Goal: Obtain resource: Download file/media

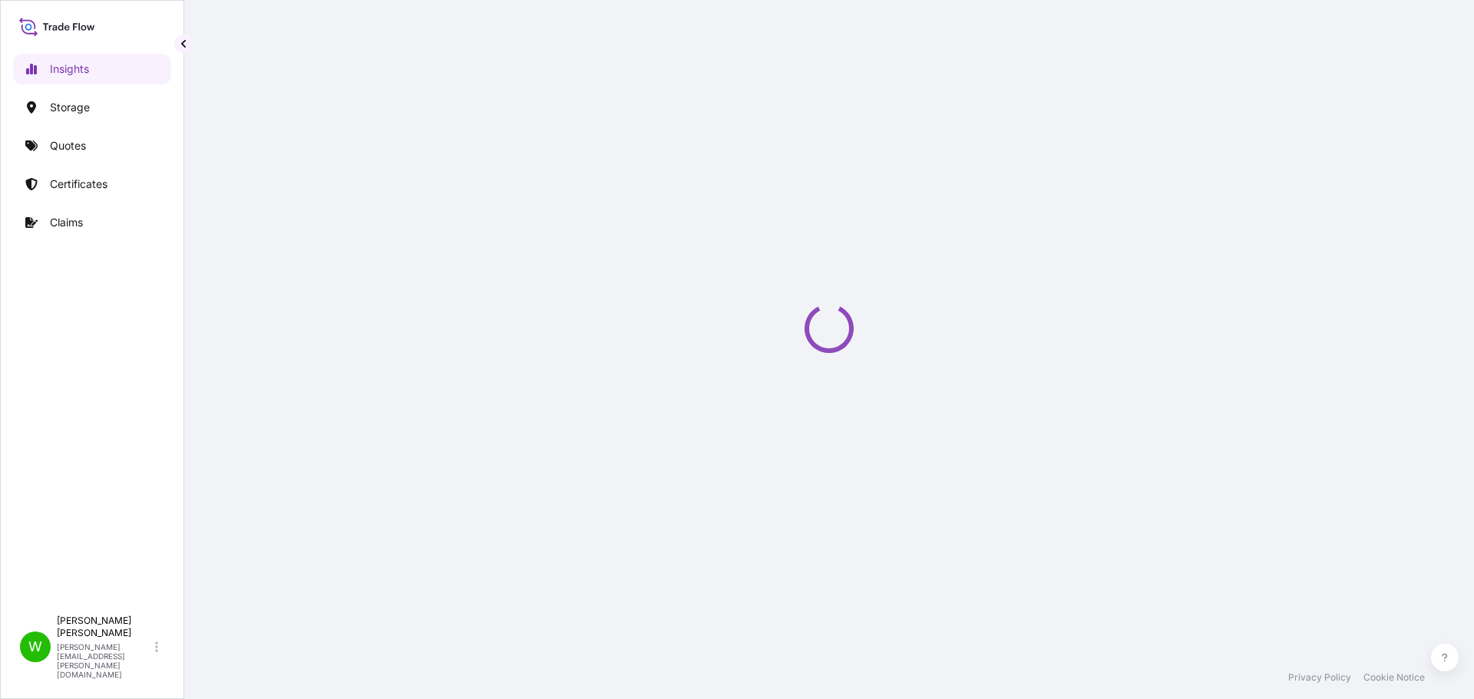
select select "2025"
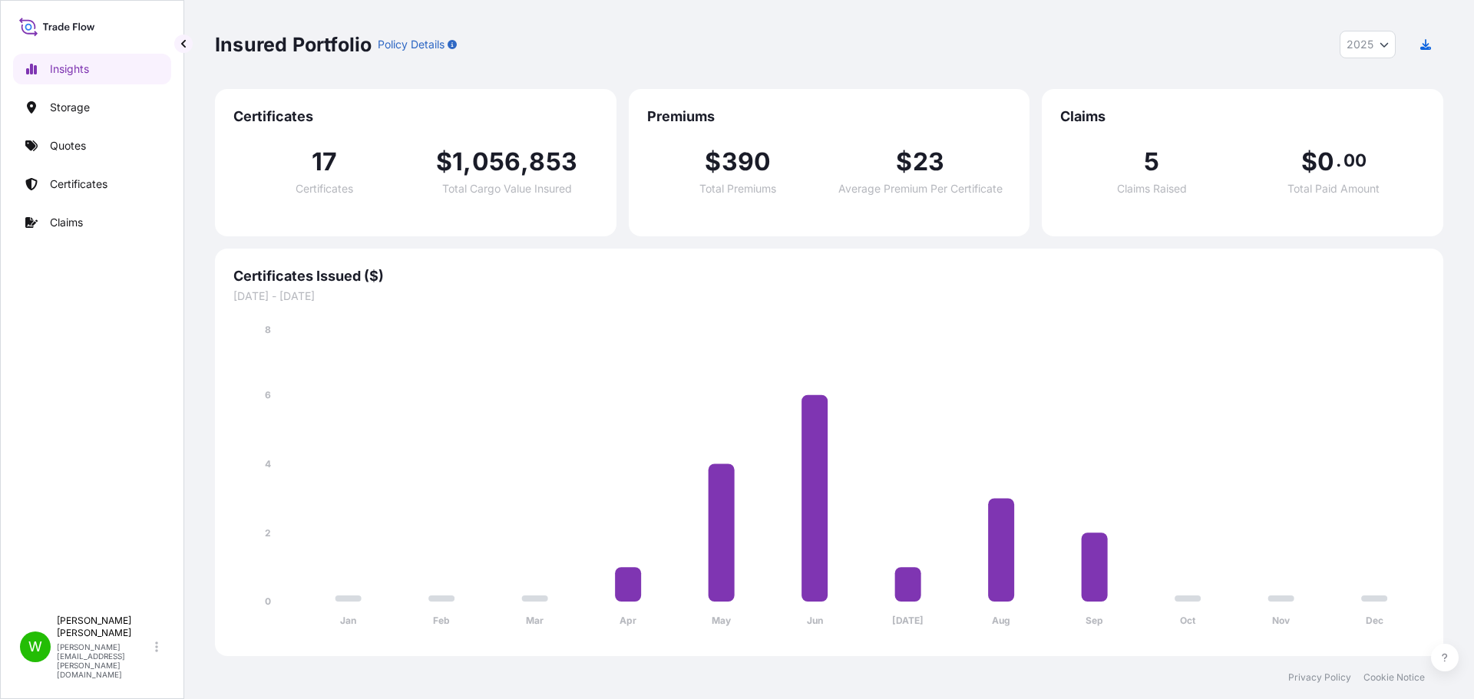
click at [89, 180] on p "Certificates" at bounding box center [79, 184] width 58 height 15
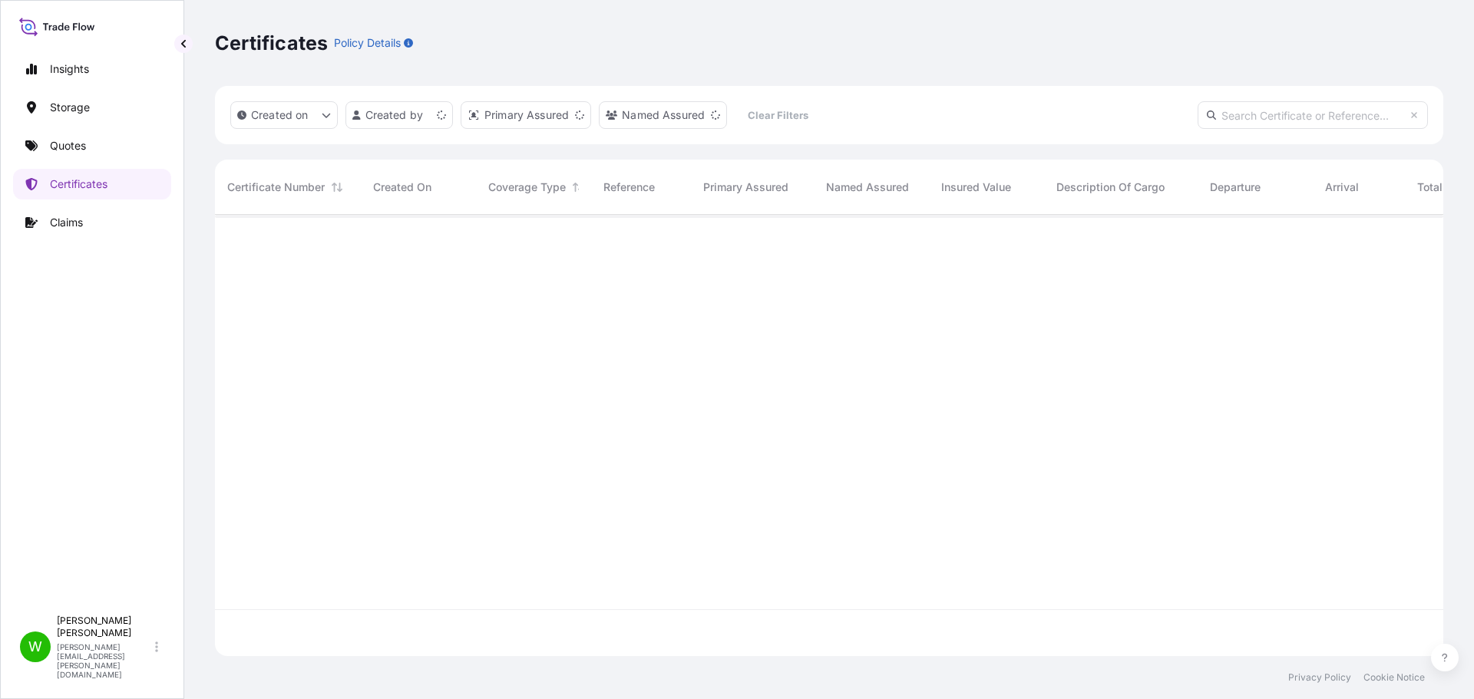
scroll to position [438, 1217]
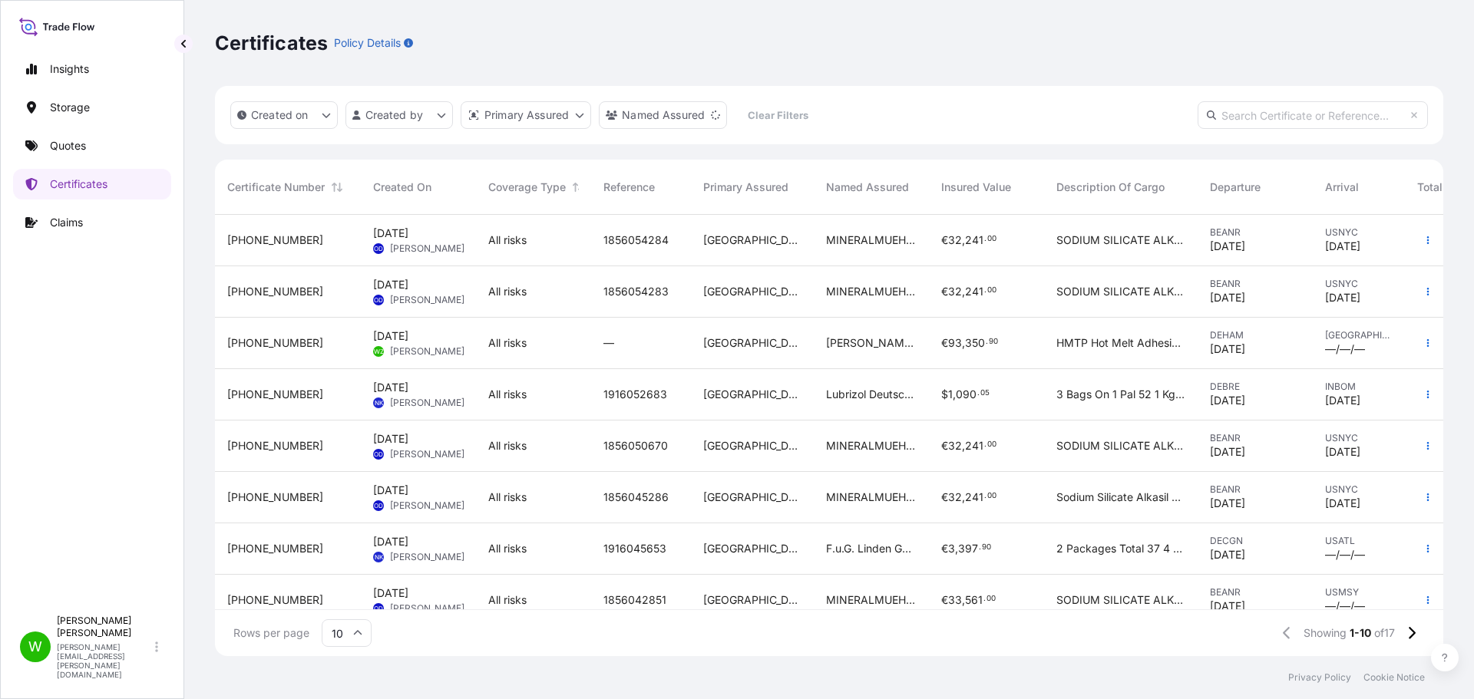
click at [782, 34] on div "Certificates Policy Details" at bounding box center [829, 43] width 1228 height 25
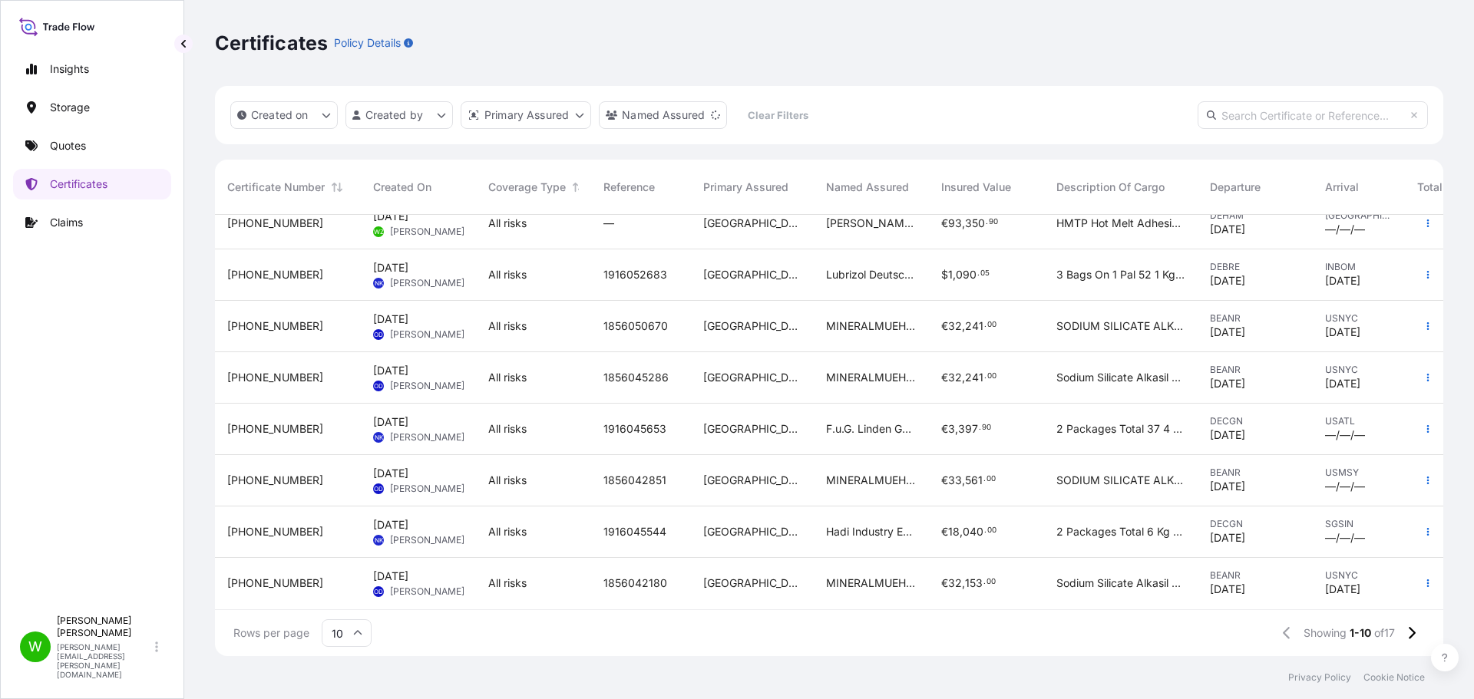
scroll to position [0, 0]
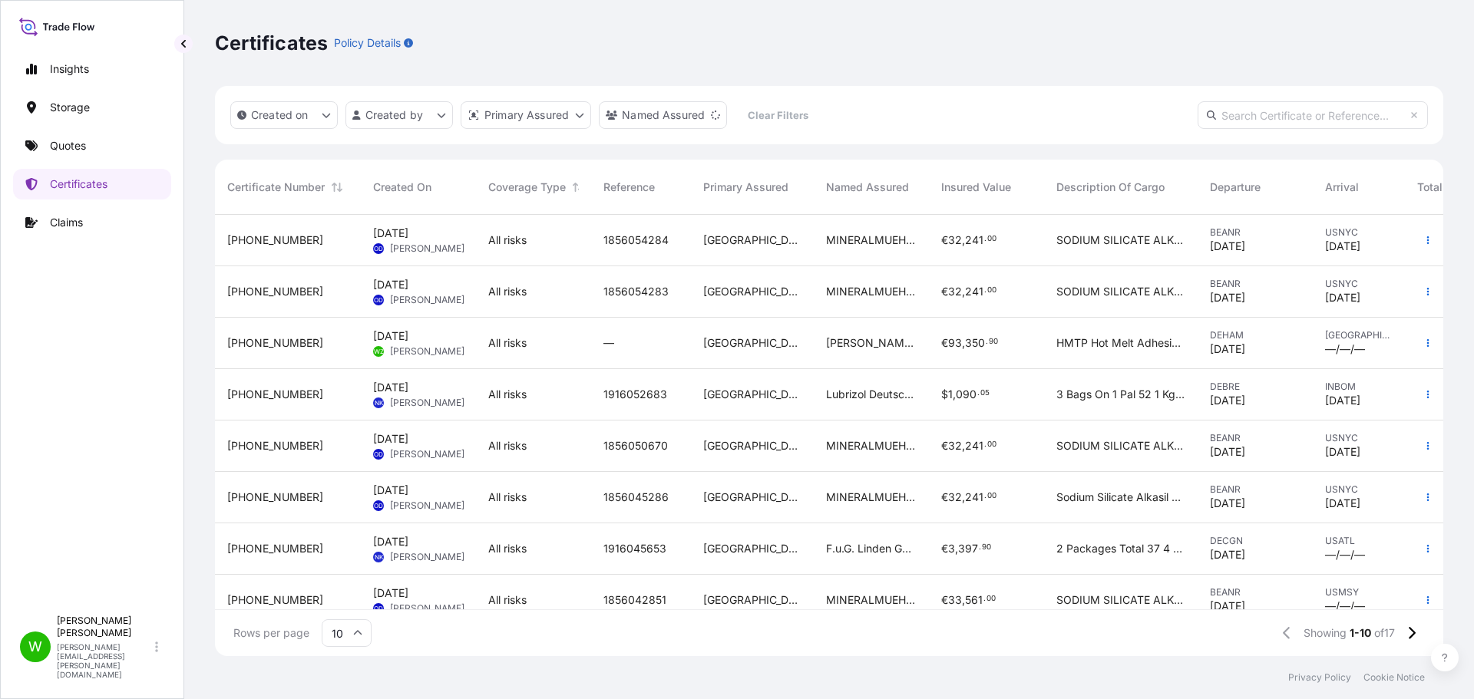
click at [640, 357] on div "—" at bounding box center [641, 343] width 100 height 51
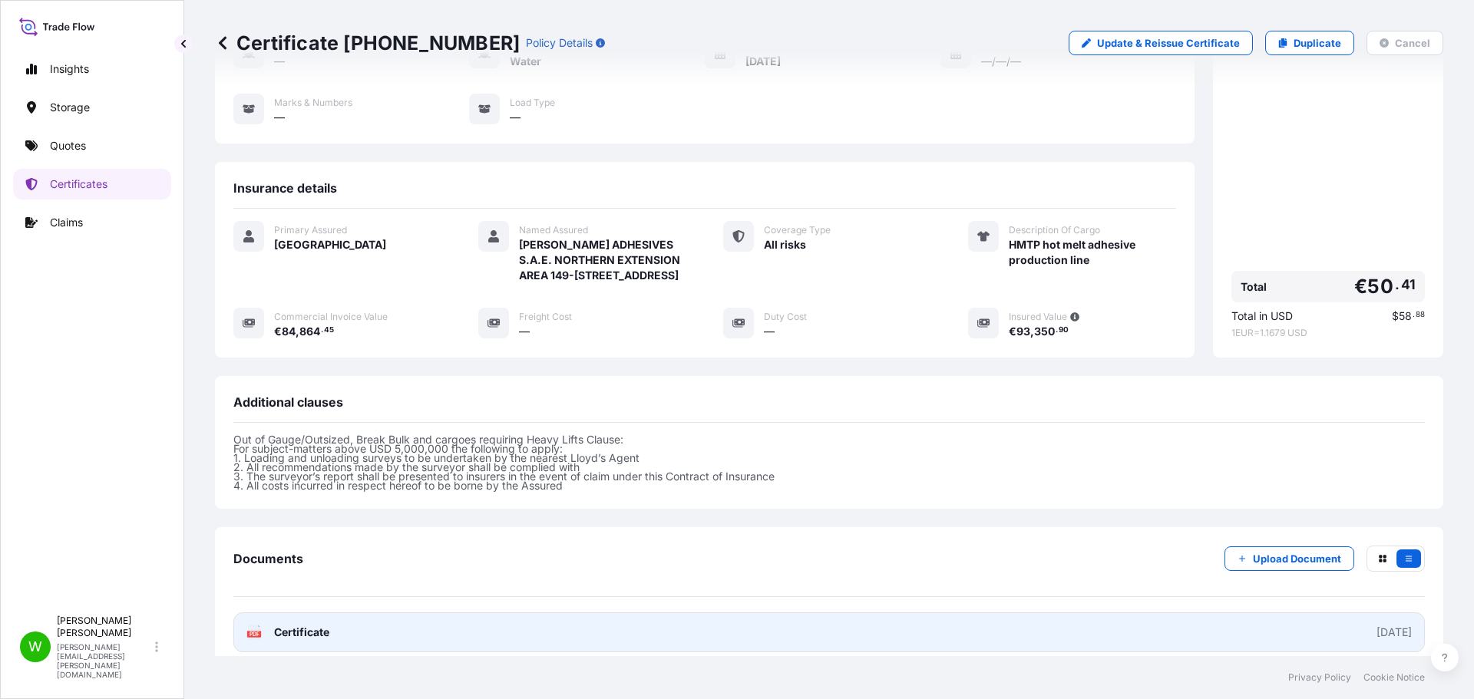
scroll to position [289, 0]
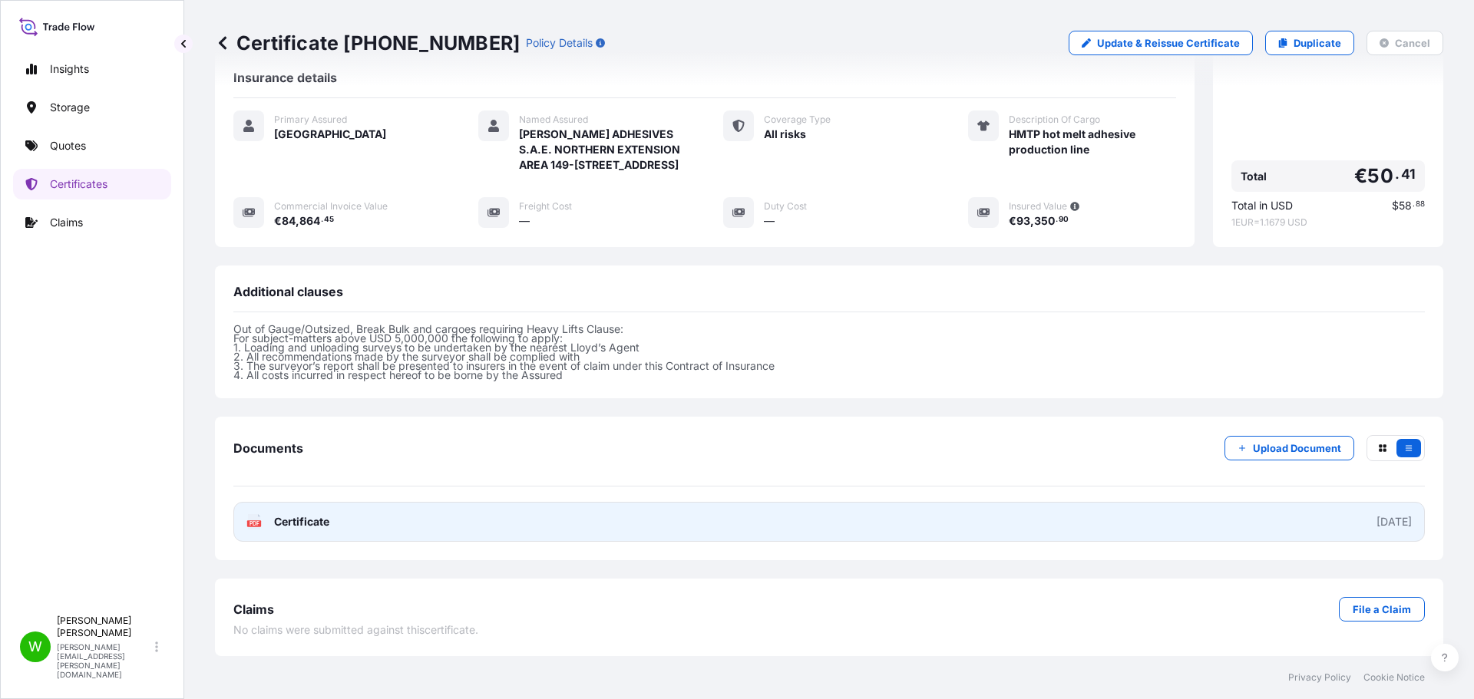
click at [289, 523] on span "Certificate" at bounding box center [301, 521] width 55 height 15
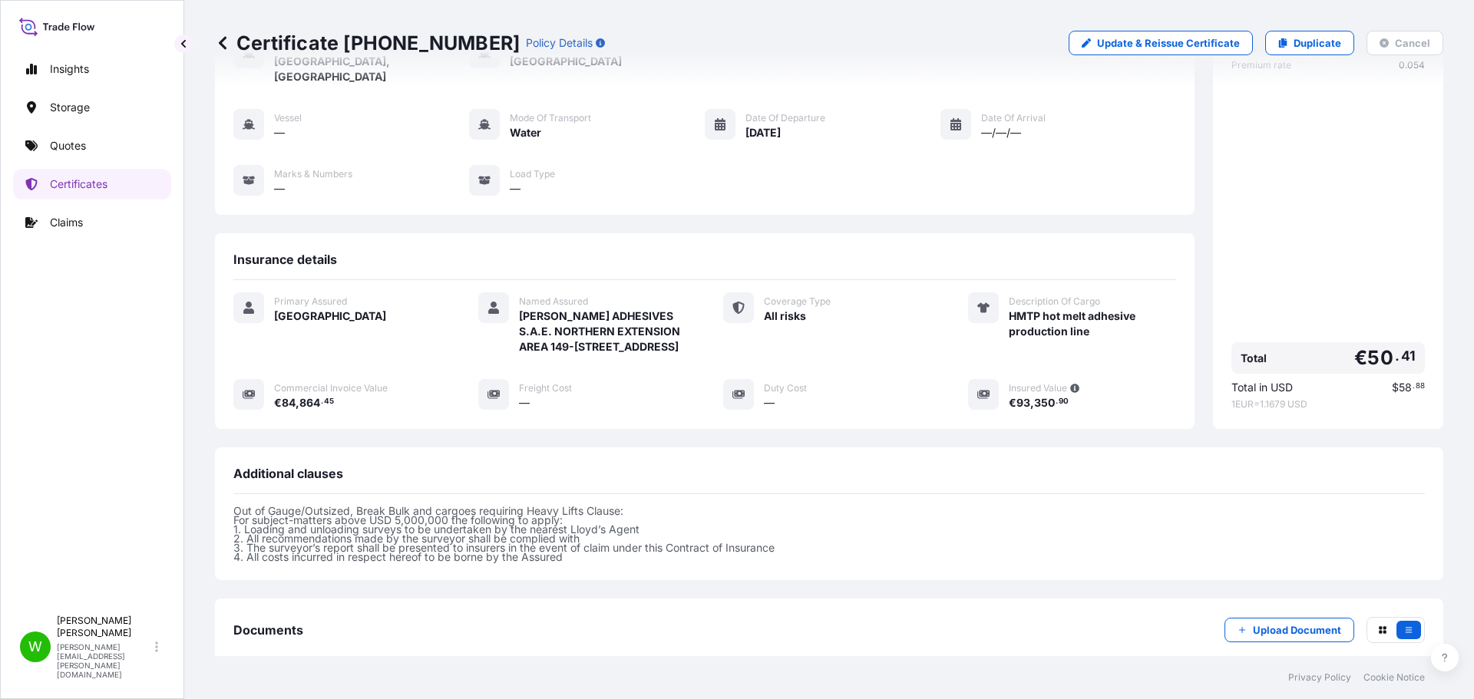
scroll to position [0, 0]
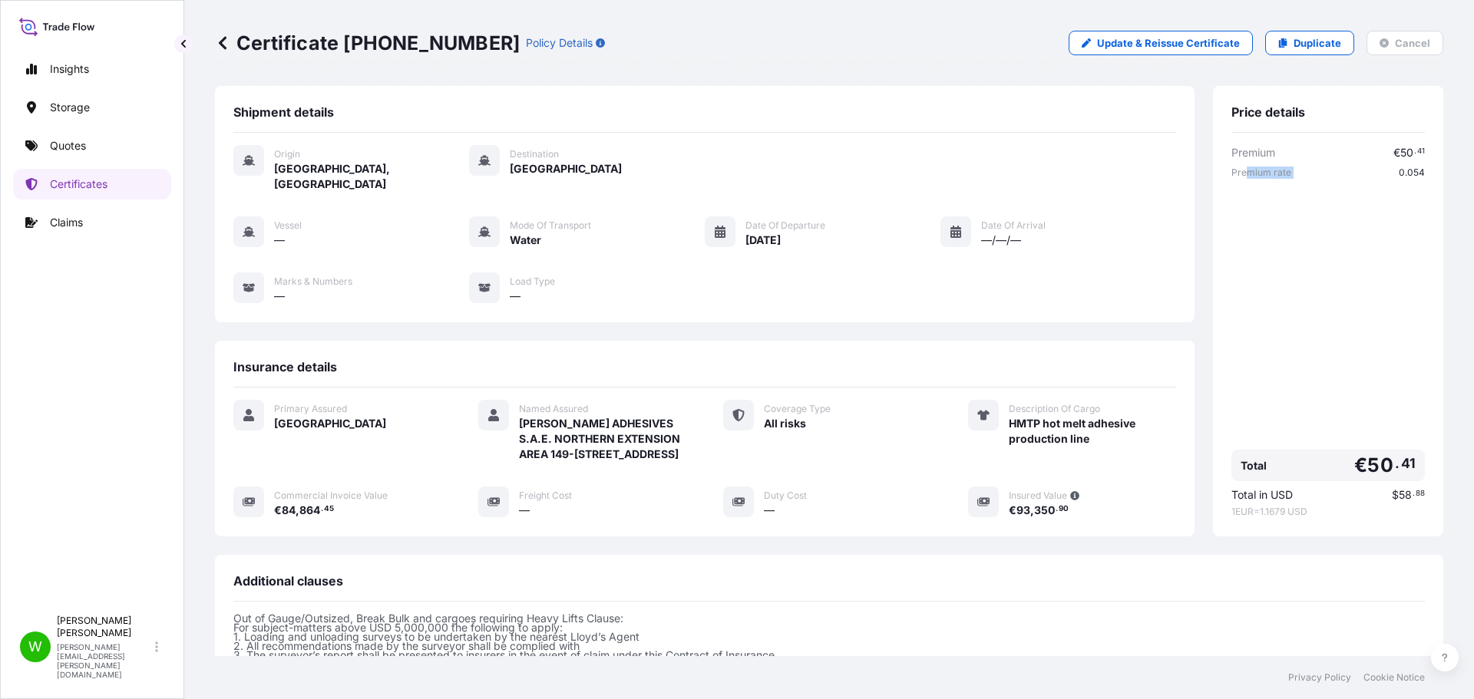
drag, startPoint x: 1238, startPoint y: 167, endPoint x: 1363, endPoint y: 230, distance: 140.1
click at [1366, 190] on div "Premium € 50 . 41 Premium rate 0.054 Total € 50 . 41 Total in USD $ 58 . 88 1 E…" at bounding box center [1327, 331] width 193 height 373
click at [1315, 257] on div "Premium € 50 . 41 Premium rate 0.054 Total € 50 . 41 Total in USD $ 58 . 88 1 E…" at bounding box center [1327, 331] width 193 height 373
drag, startPoint x: 790, startPoint y: 235, endPoint x: 792, endPoint y: 244, distance: 9.3
click at [790, 235] on div "Vessel — Mode of Transport Water Date of Departure [DATE] Date of Arrival —/—/—…" at bounding box center [704, 260] width 943 height 88
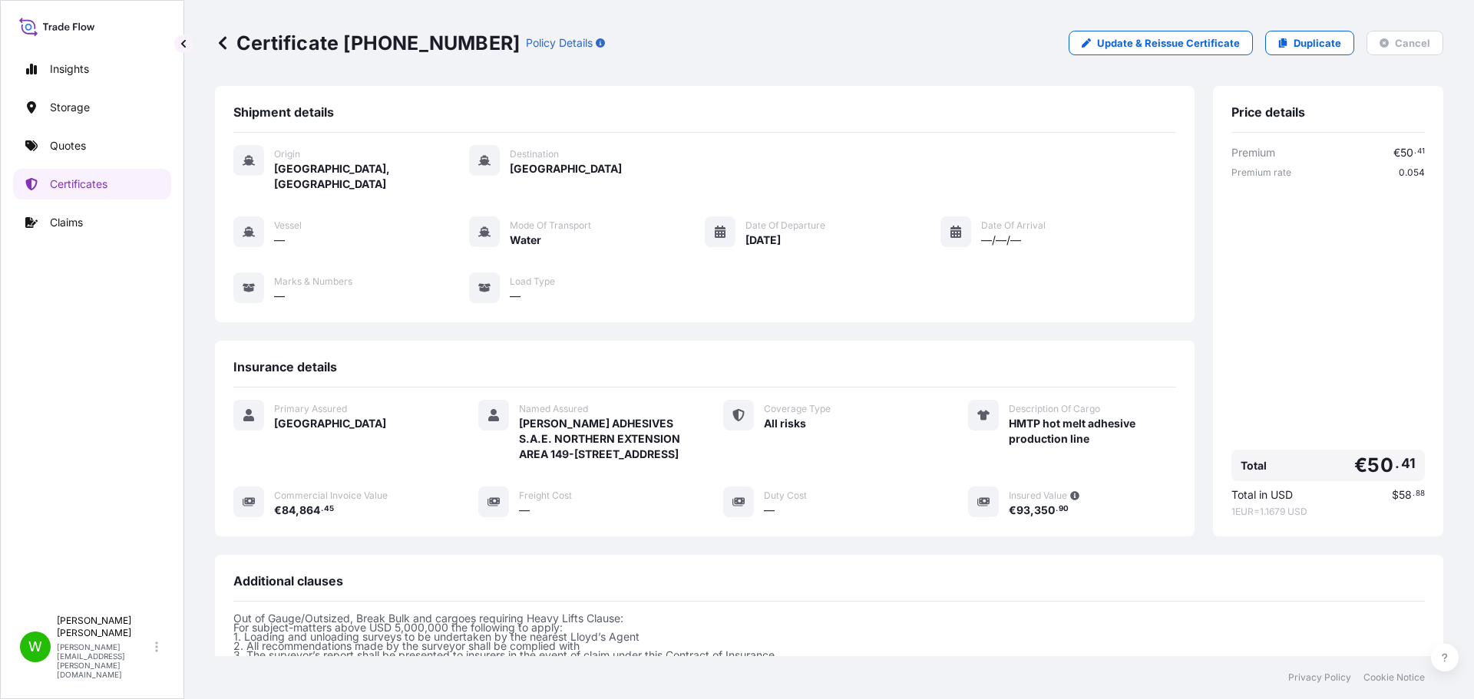
click at [983, 341] on div "Insurance details Primary Assured [GEOGRAPHIC_DATA] Named Assured [PERSON_NAME]…" at bounding box center [705, 439] width 980 height 196
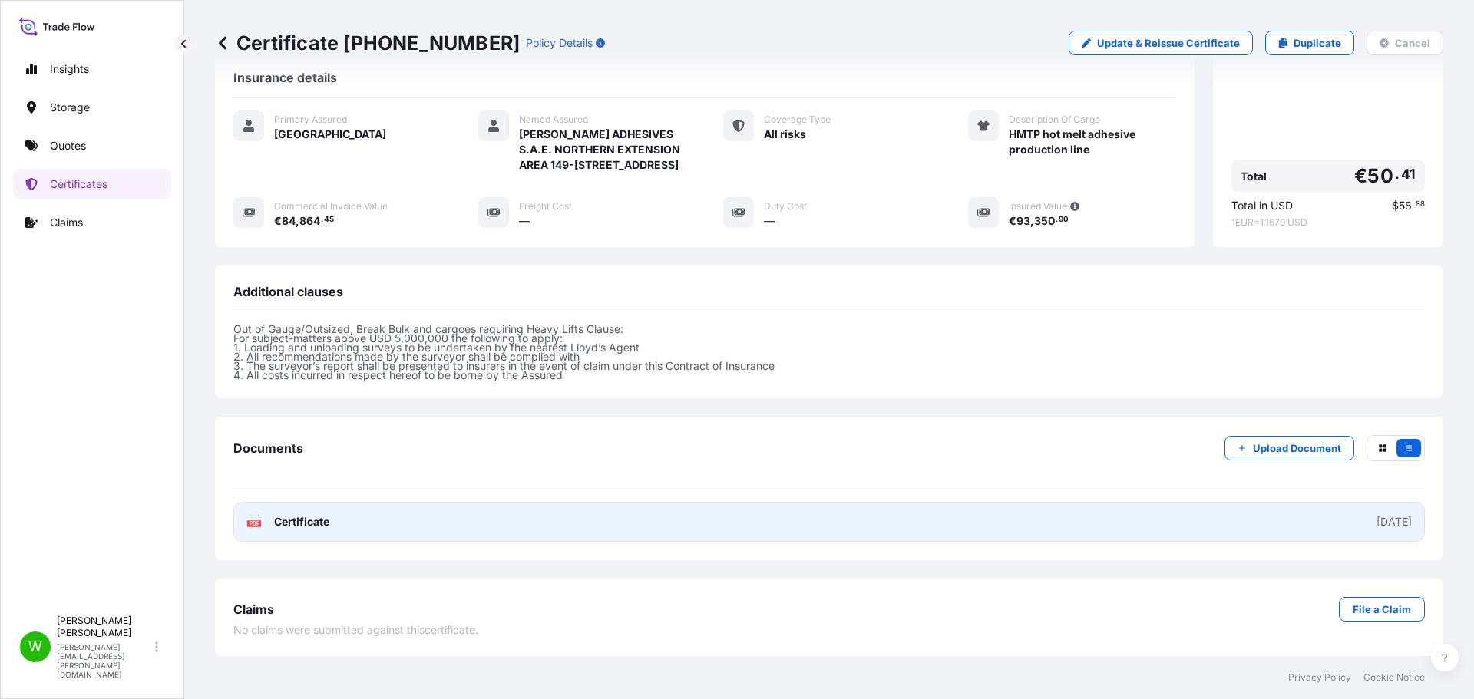
click at [303, 512] on link "PDF Certificate [DATE]" at bounding box center [828, 522] width 1191 height 40
